Goal: Transaction & Acquisition: Download file/media

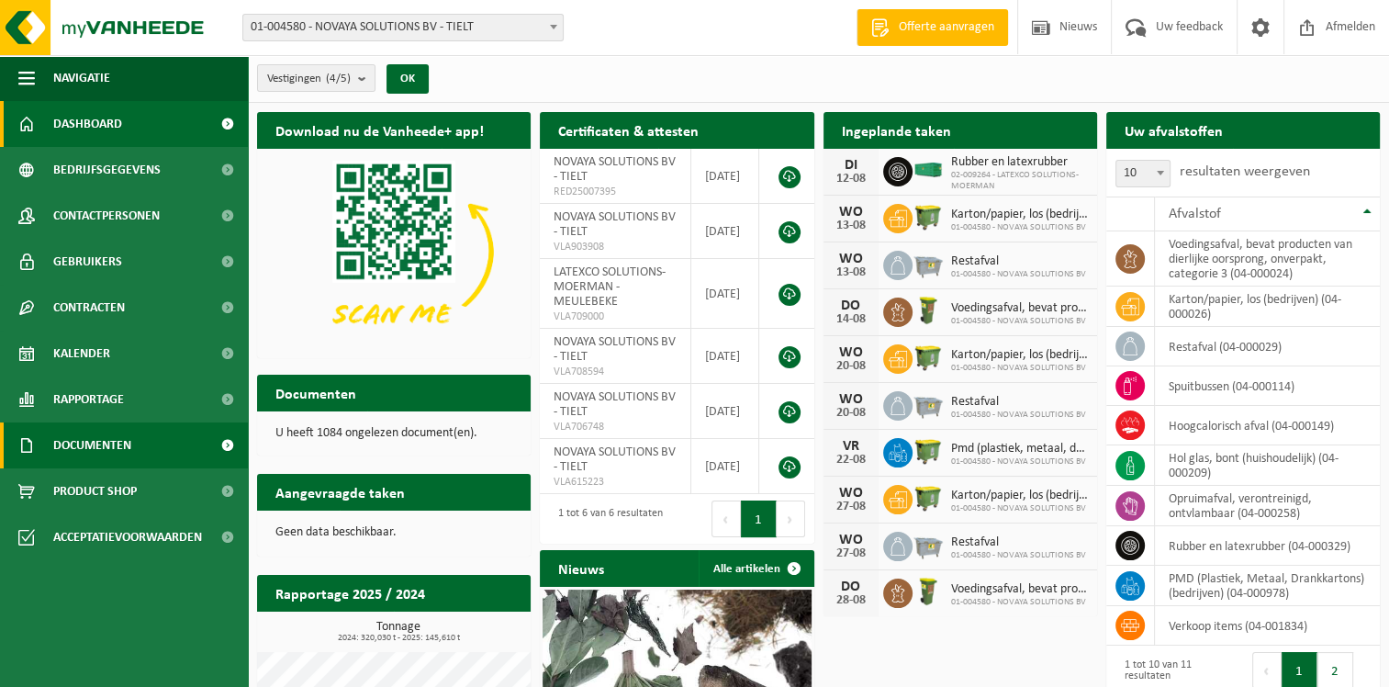
click at [106, 434] on span "Documenten" at bounding box center [92, 445] width 78 height 46
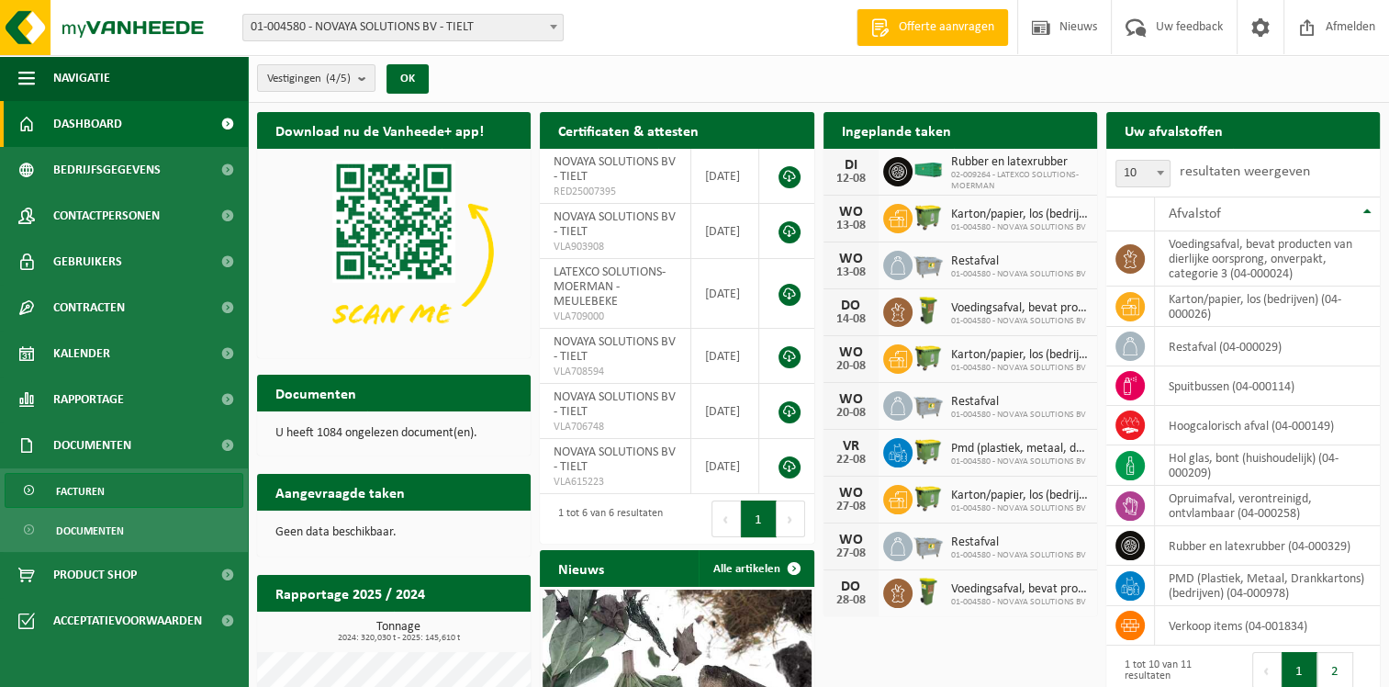
click at [75, 494] on span "Facturen" at bounding box center [80, 491] width 49 height 35
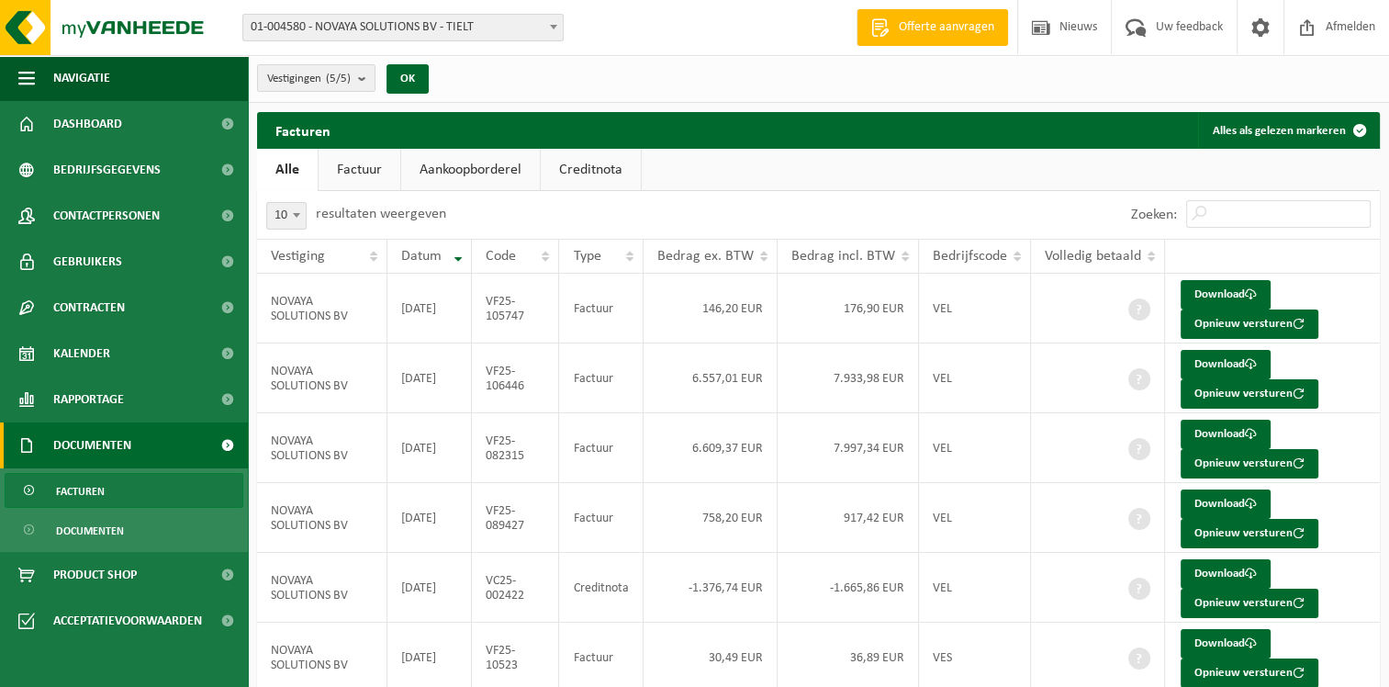
click at [628, 176] on link "Creditnota" at bounding box center [591, 170] width 100 height 42
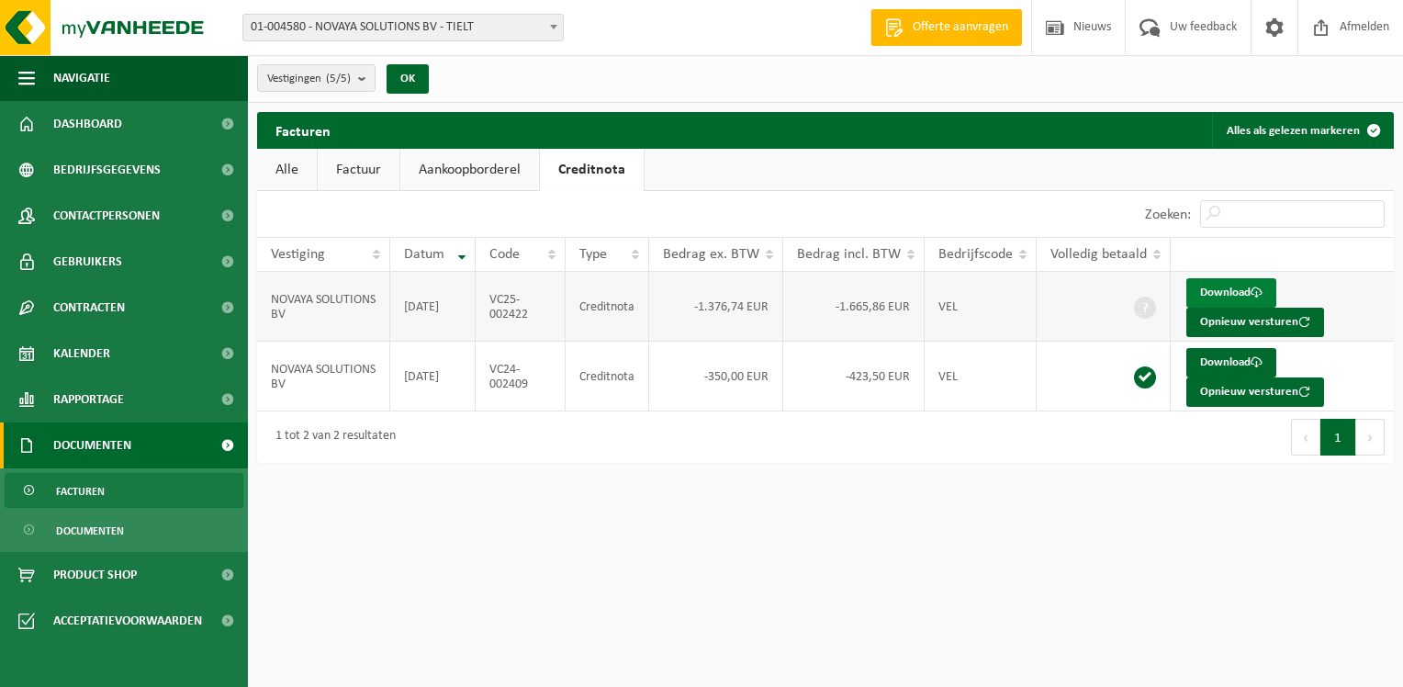
click at [1212, 286] on link "Download" at bounding box center [1231, 292] width 90 height 29
